Goal: Task Accomplishment & Management: Manage account settings

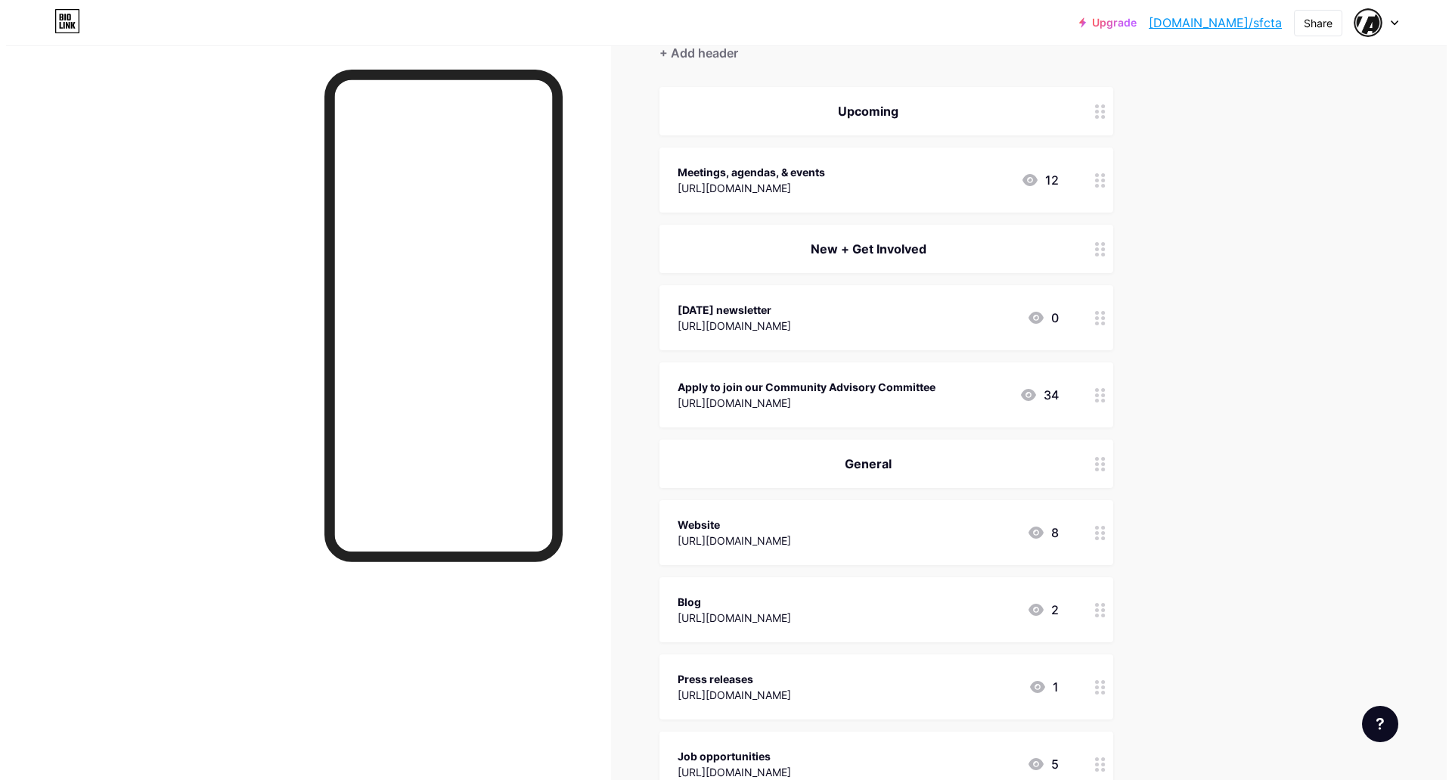
scroll to position [302, 0]
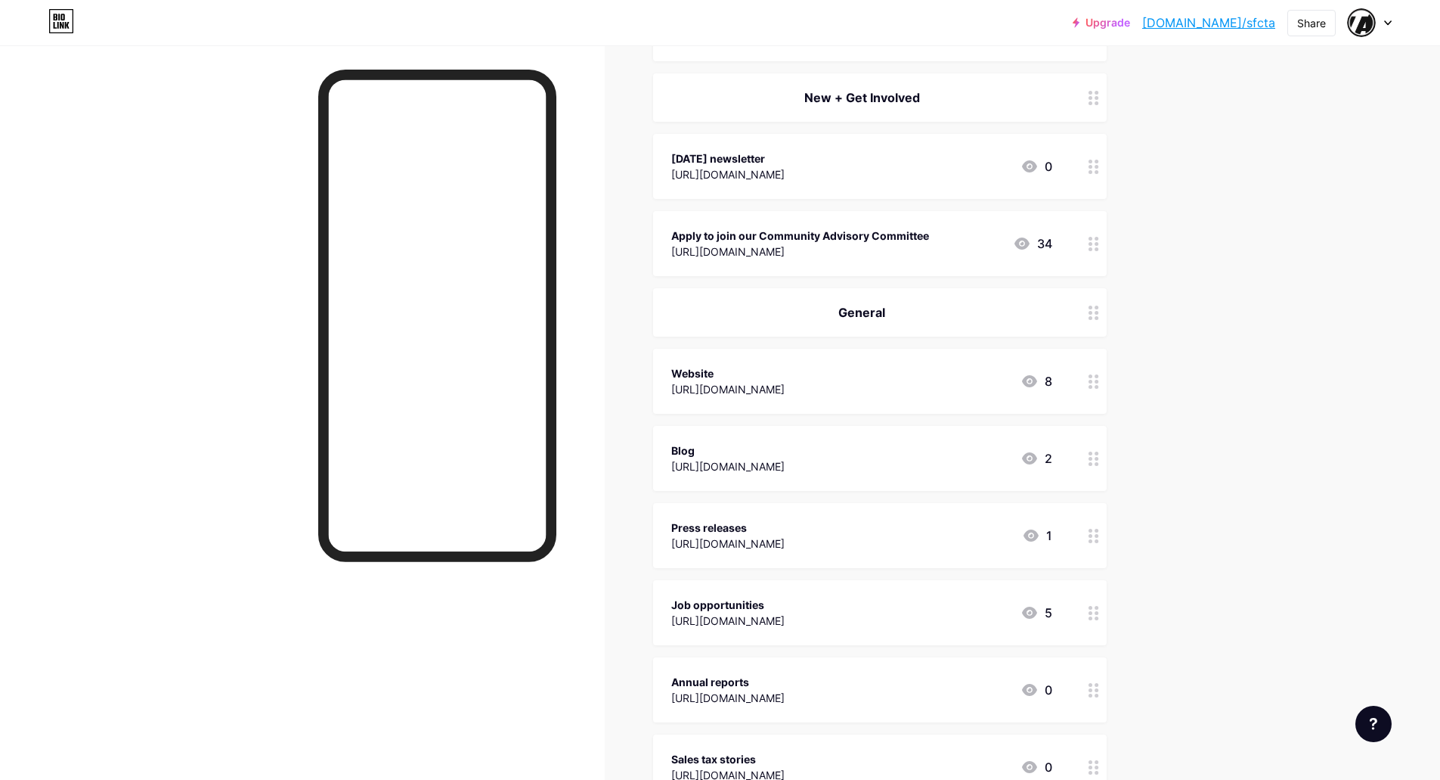
click at [1093, 162] on circle at bounding box center [1091, 162] width 4 height 4
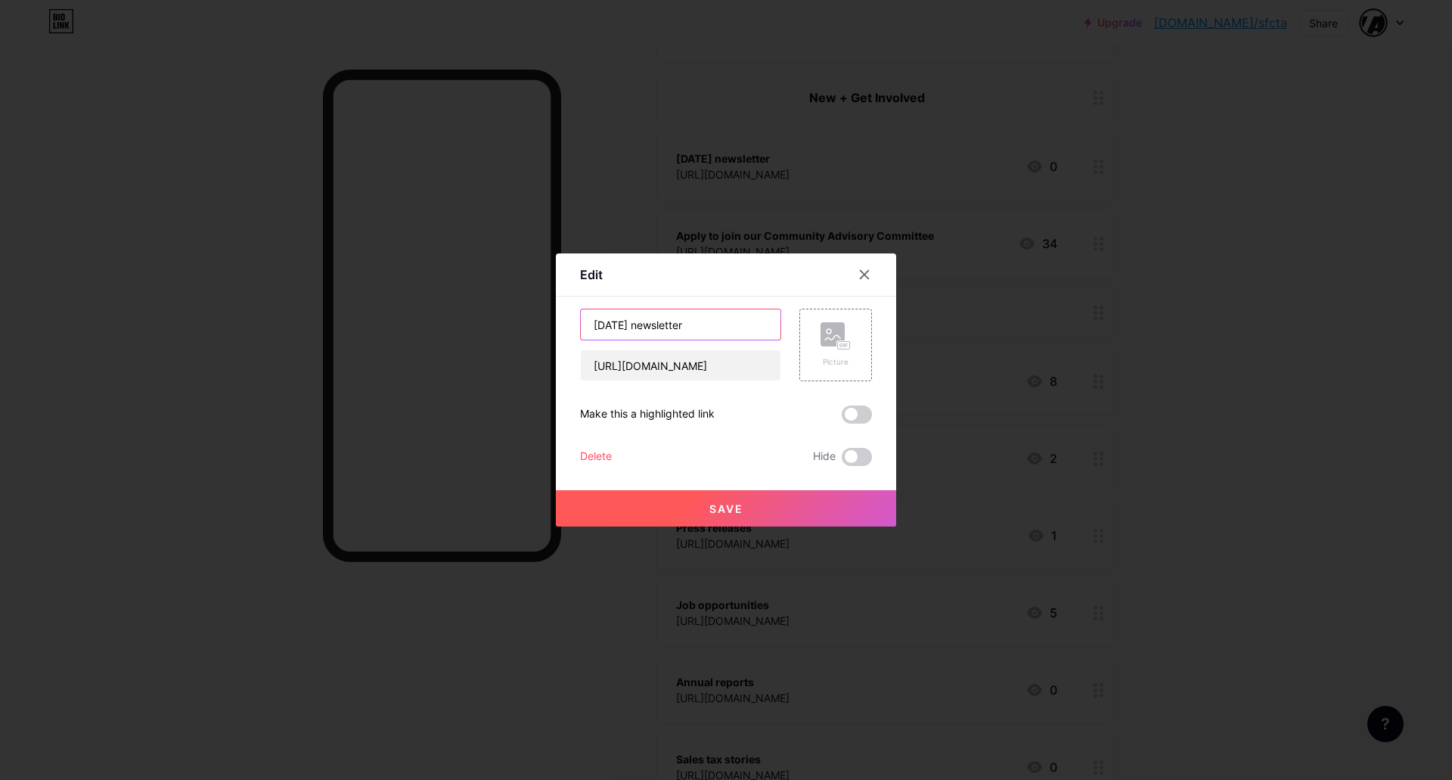
click at [603, 332] on input "[DATE] newsletter" at bounding box center [681, 324] width 200 height 30
type input "[DATE] newsletter"
click at [679, 377] on input "[URL][DOMAIN_NAME]" at bounding box center [681, 365] width 200 height 30
paste input "b584bddd4c"
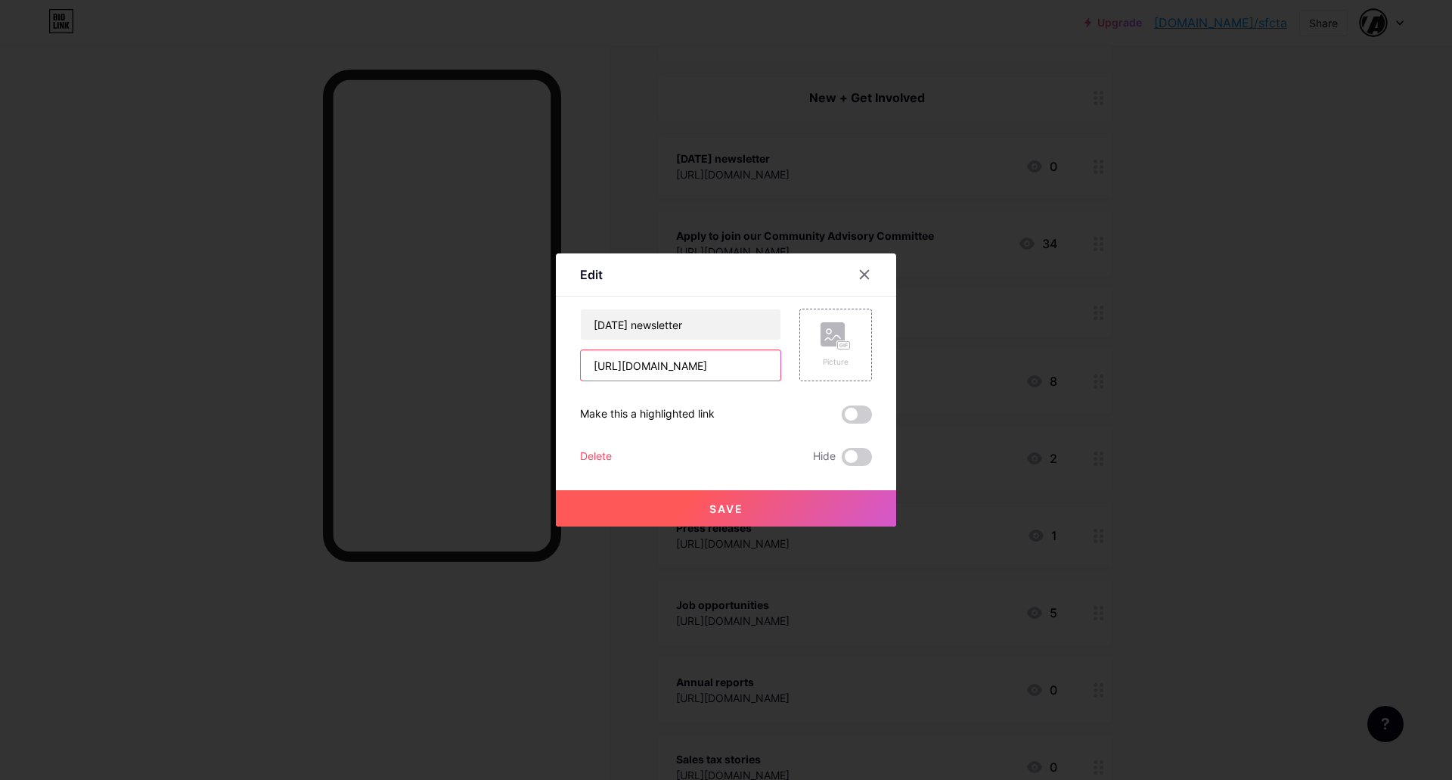
scroll to position [0, 268]
type input "[URL][DOMAIN_NAME]"
click at [777, 516] on button "Save" at bounding box center [726, 508] width 340 height 36
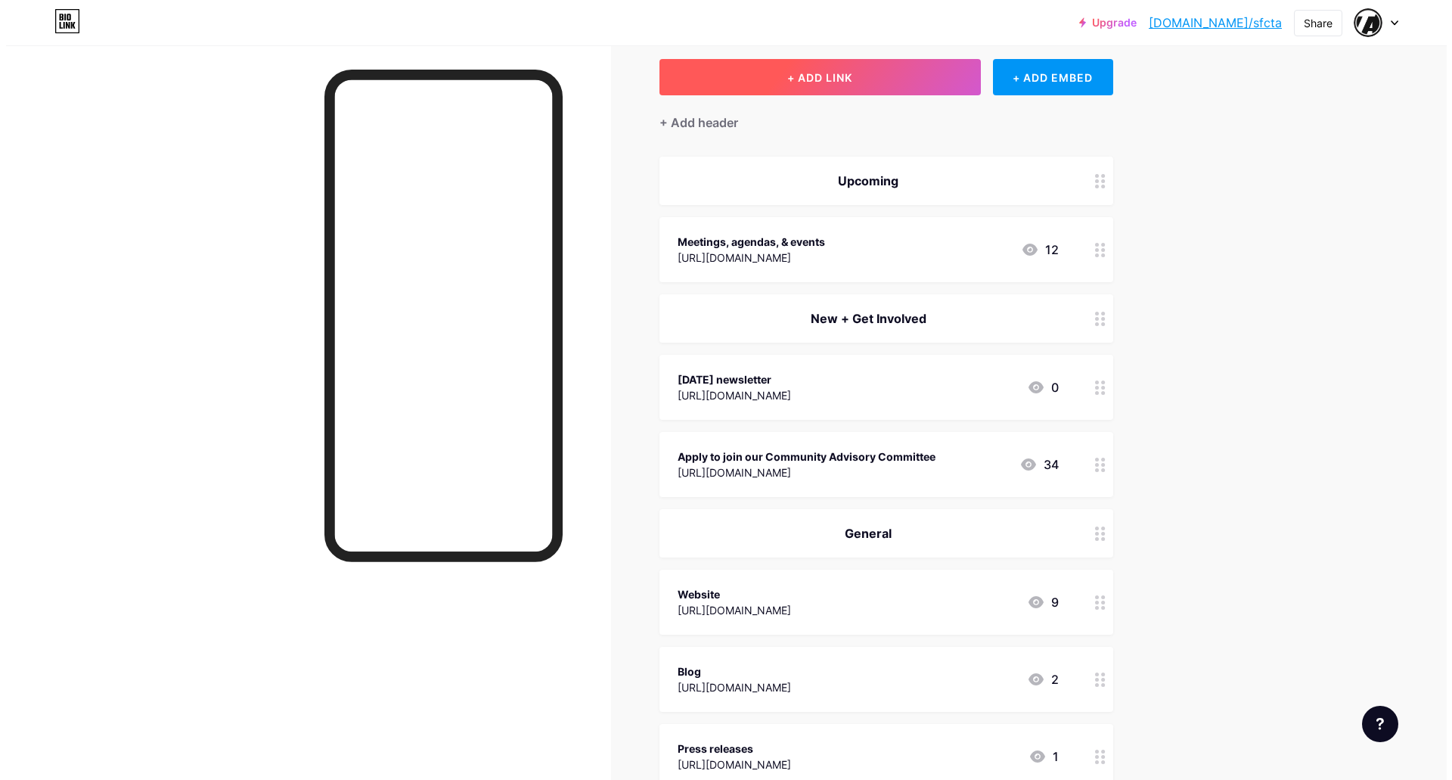
scroll to position [0, 0]
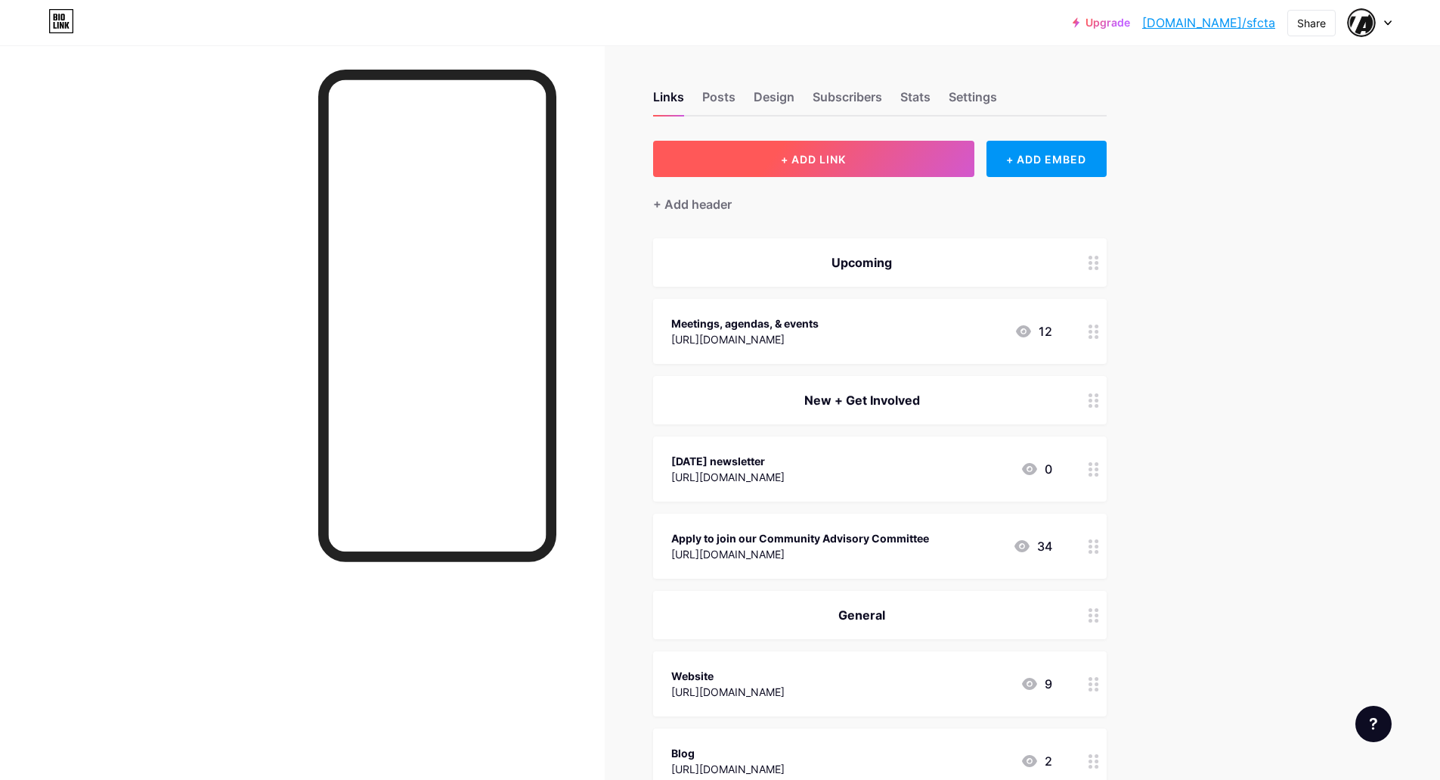
click at [873, 157] on button "+ ADD LINK" at bounding box center [813, 159] width 321 height 36
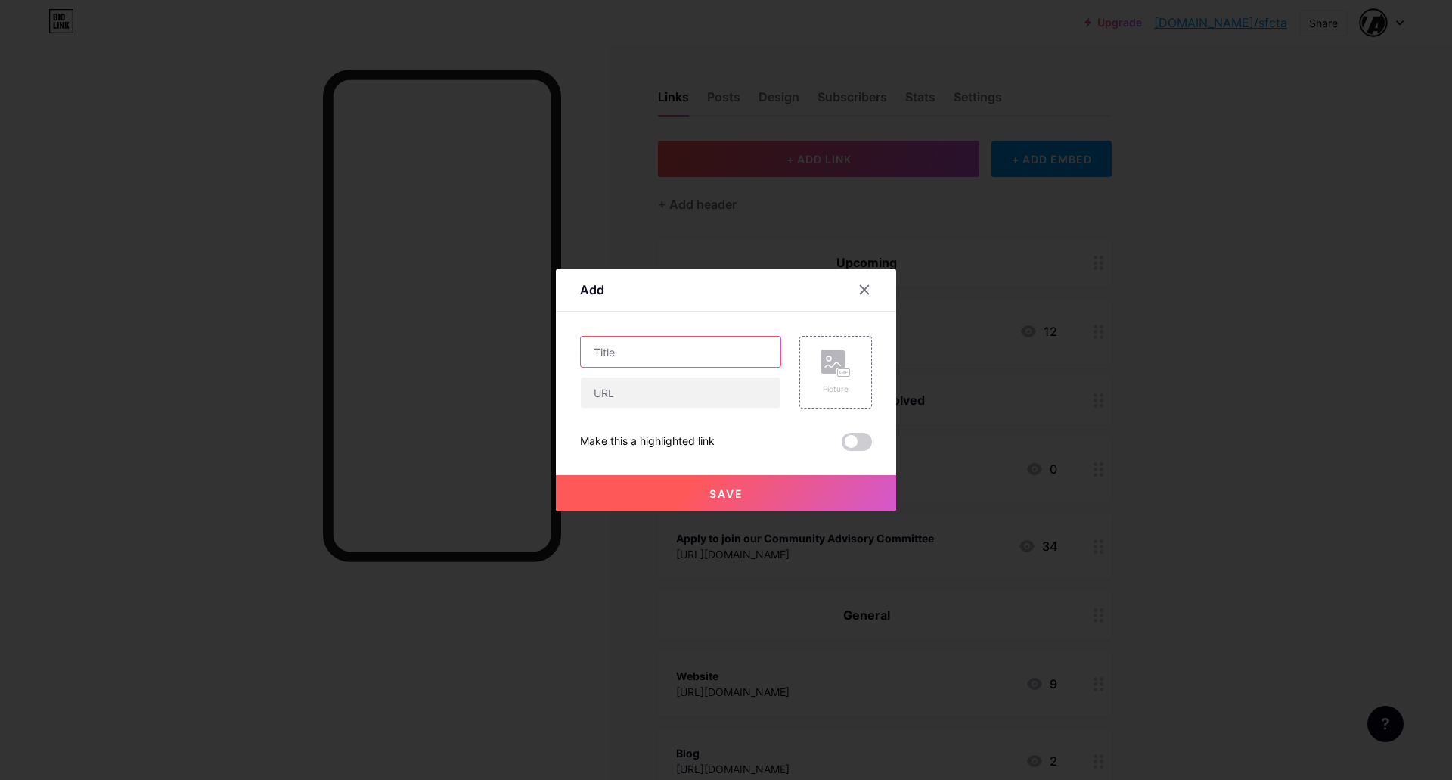
click at [743, 342] on input "text" at bounding box center [681, 351] width 200 height 30
type input "Policy and Programming Internship"
click at [676, 380] on input "text" at bounding box center [681, 392] width 200 height 30
paste input "[URL][DOMAIN_NAME]"
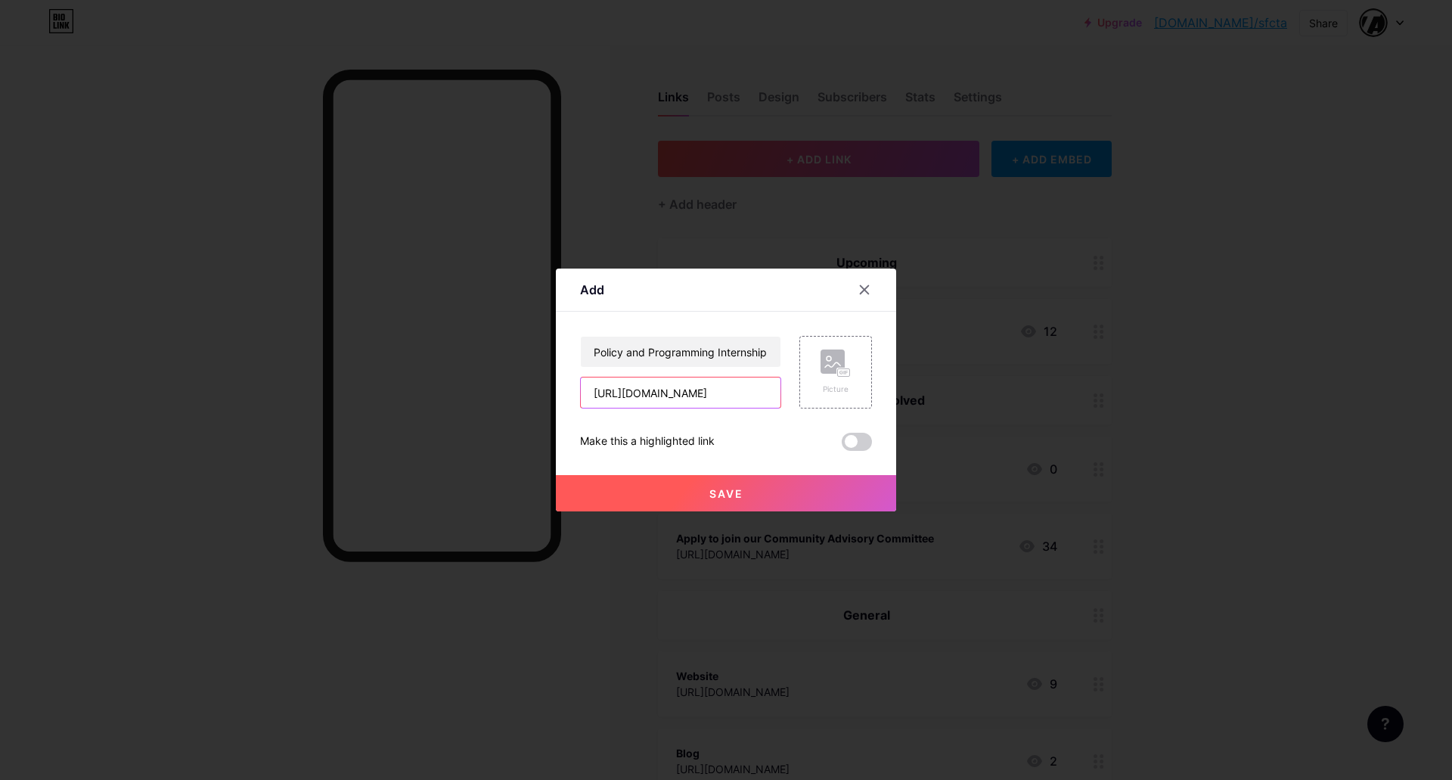
scroll to position [0, 117]
type input "[URL][DOMAIN_NAME]"
click at [623, 491] on button "Save" at bounding box center [726, 493] width 340 height 36
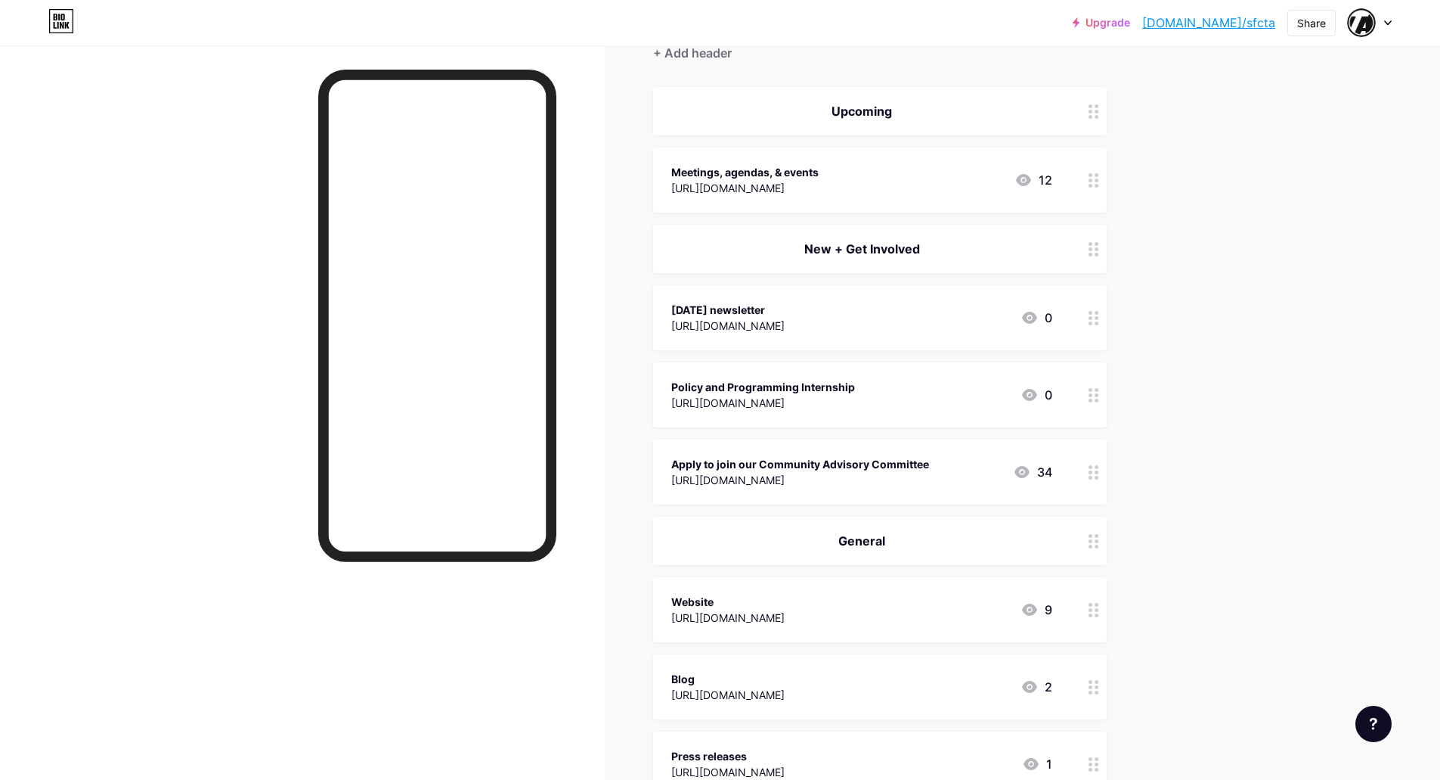
scroll to position [302, 0]
